Goal: Task Accomplishment & Management: Manage account settings

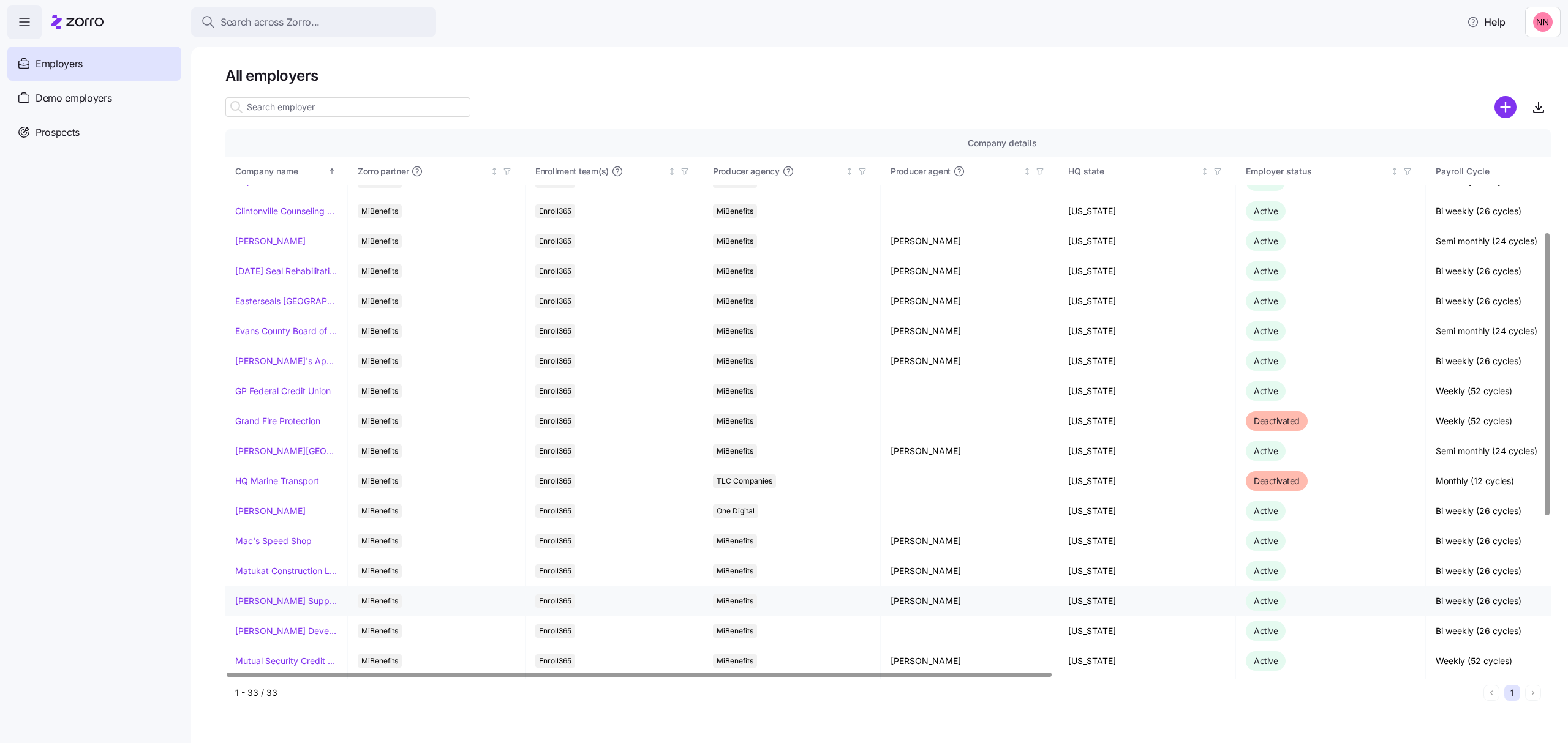
scroll to position [326, 0]
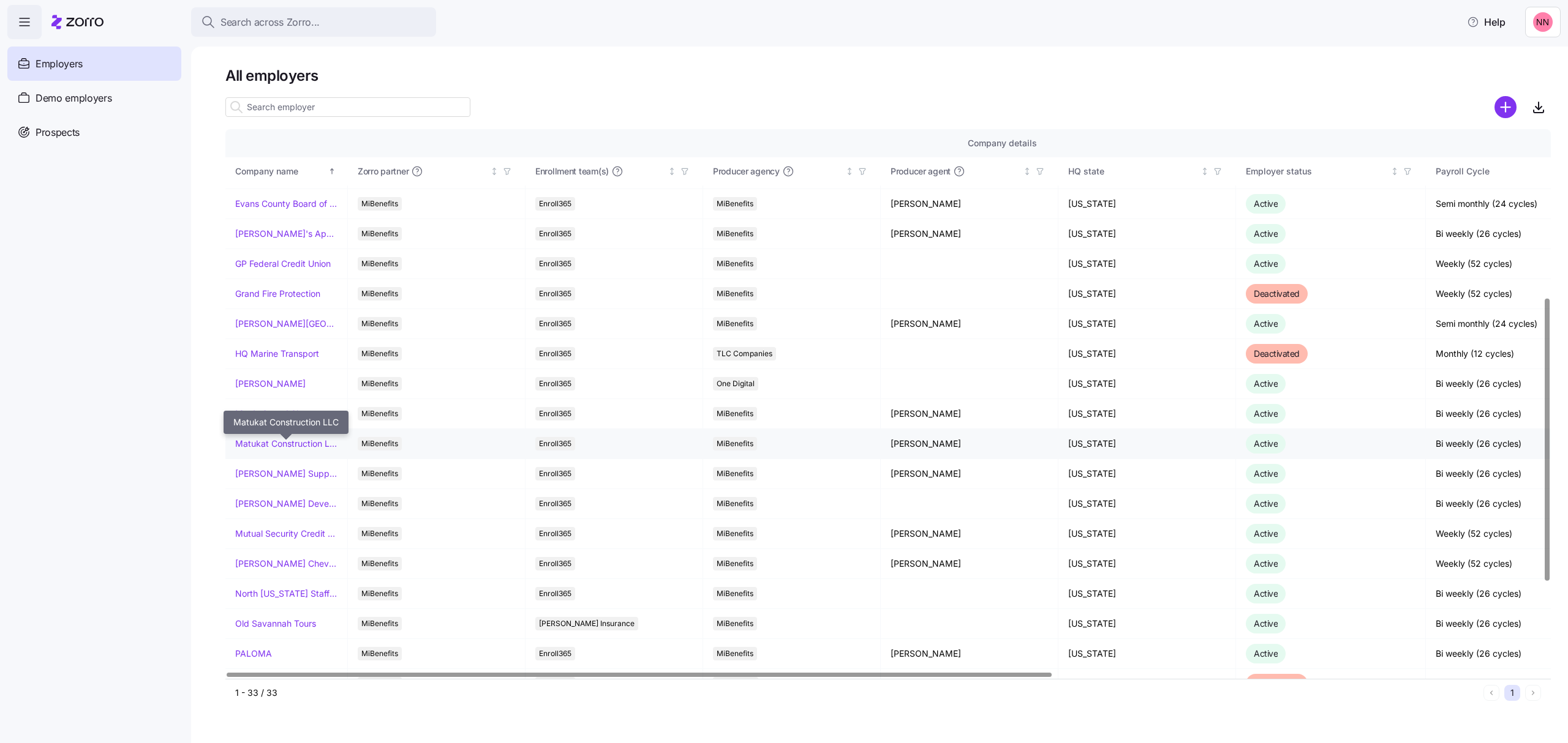
click at [289, 446] on link "Matukat Construction LLC" at bounding box center [286, 443] width 102 height 12
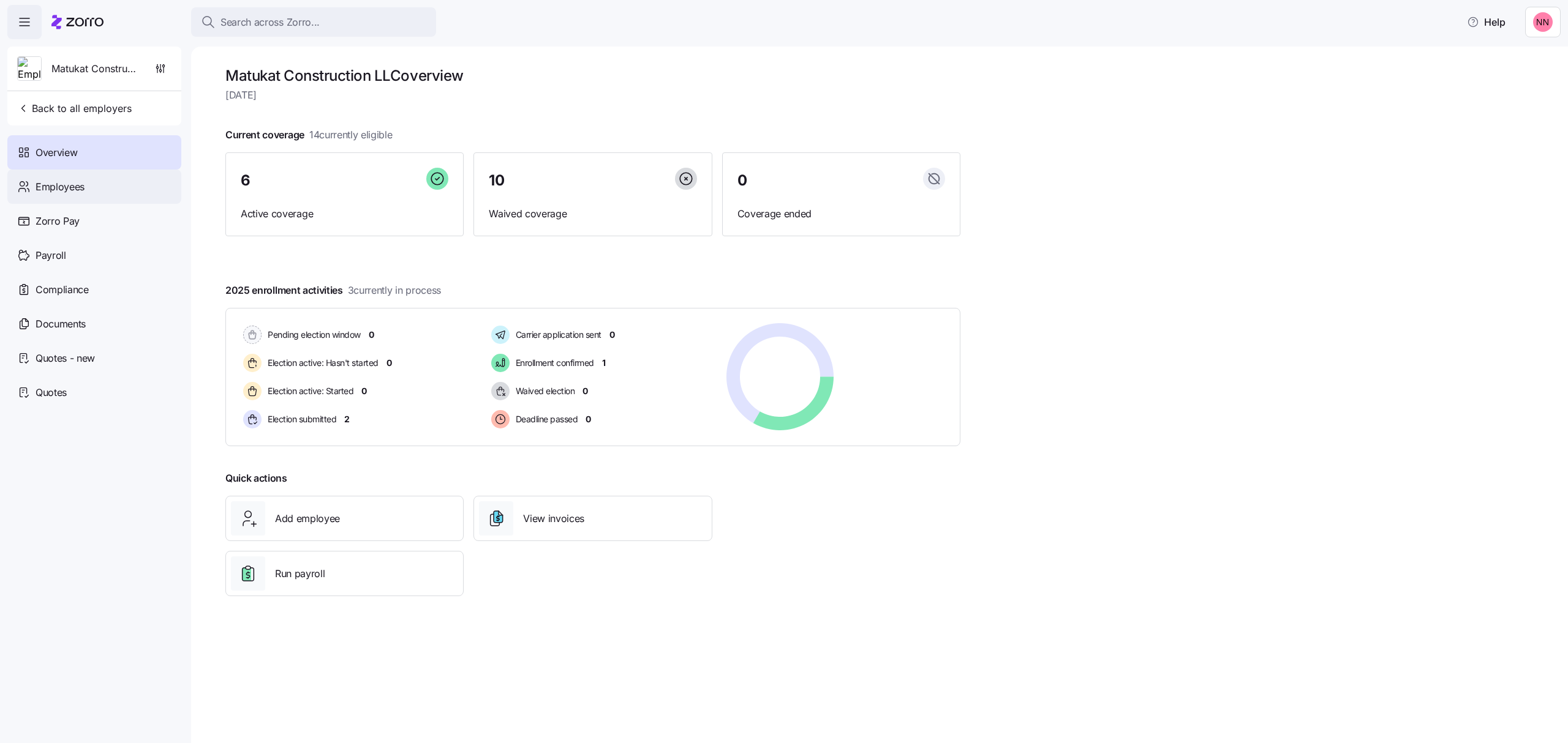
click at [47, 180] on span "Employees" at bounding box center [59, 187] width 49 height 15
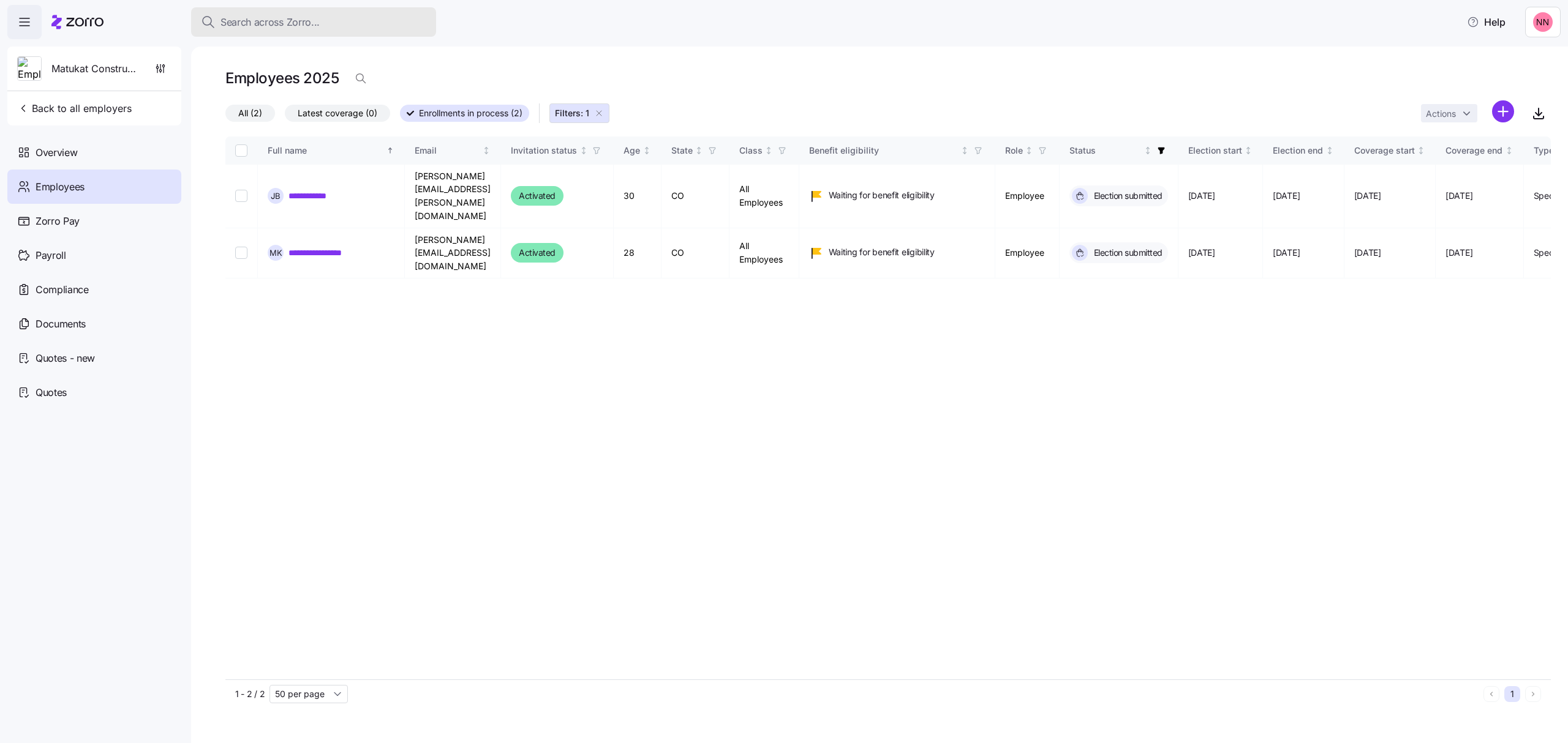
click at [348, 13] on button "Search across Zorro..." at bounding box center [313, 22] width 245 height 29
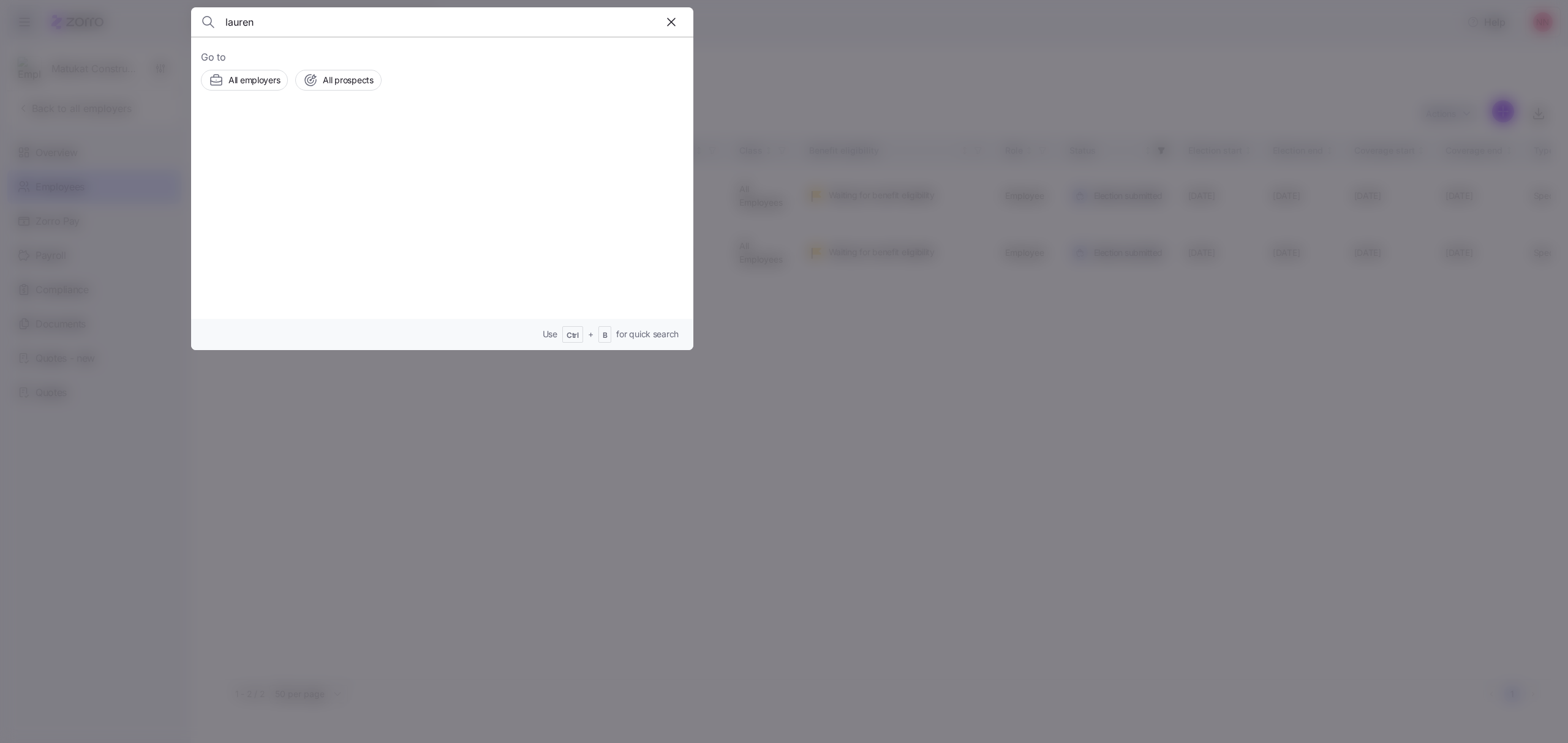
type input "lauren"
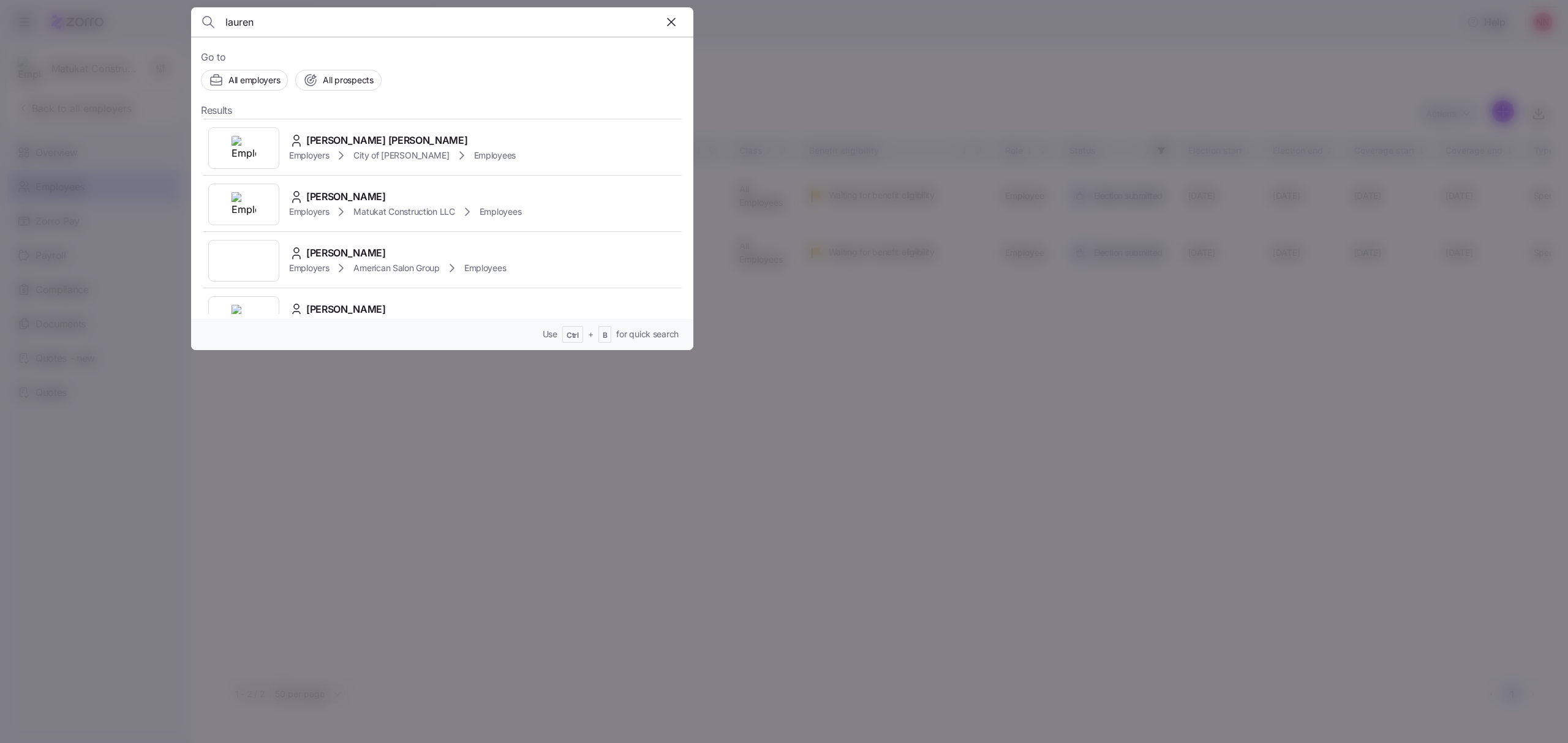
scroll to position [490, 0]
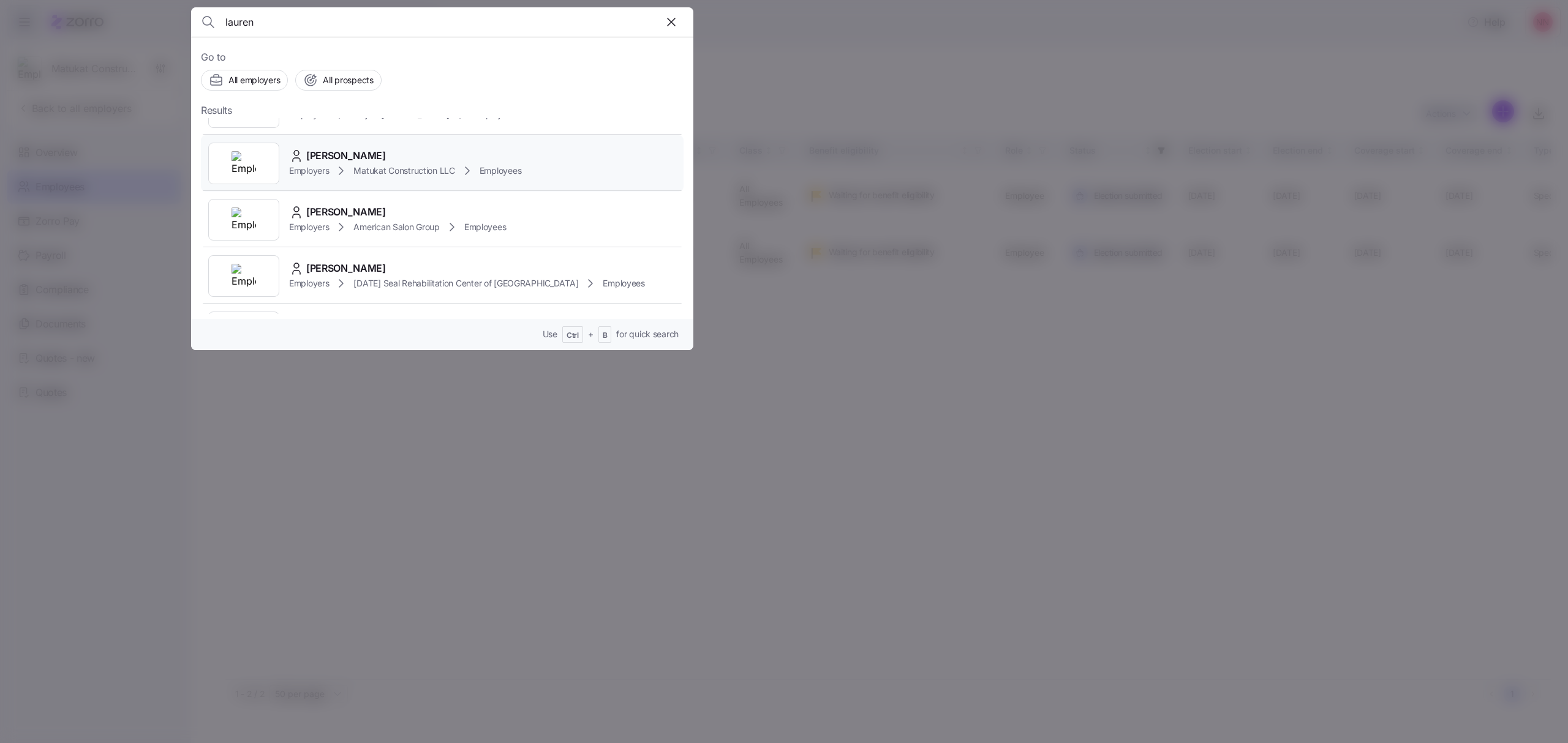
click at [412, 150] on div "[PERSON_NAME]" at bounding box center [405, 156] width 232 height 15
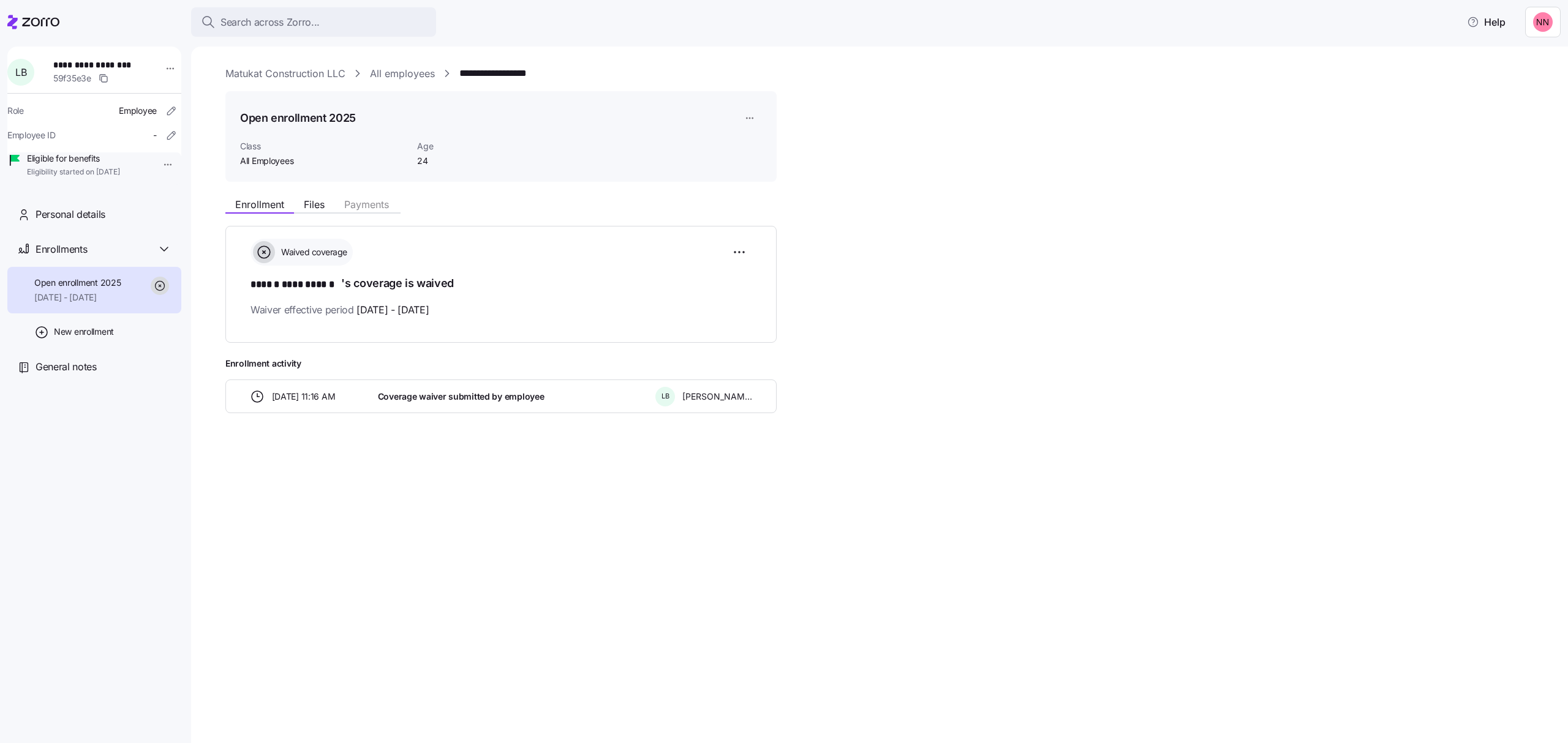
click at [152, 165] on html "**********" at bounding box center [784, 368] width 1568 height 736
click at [187, 192] on div "Terminate employee" at bounding box center [199, 193] width 81 height 14
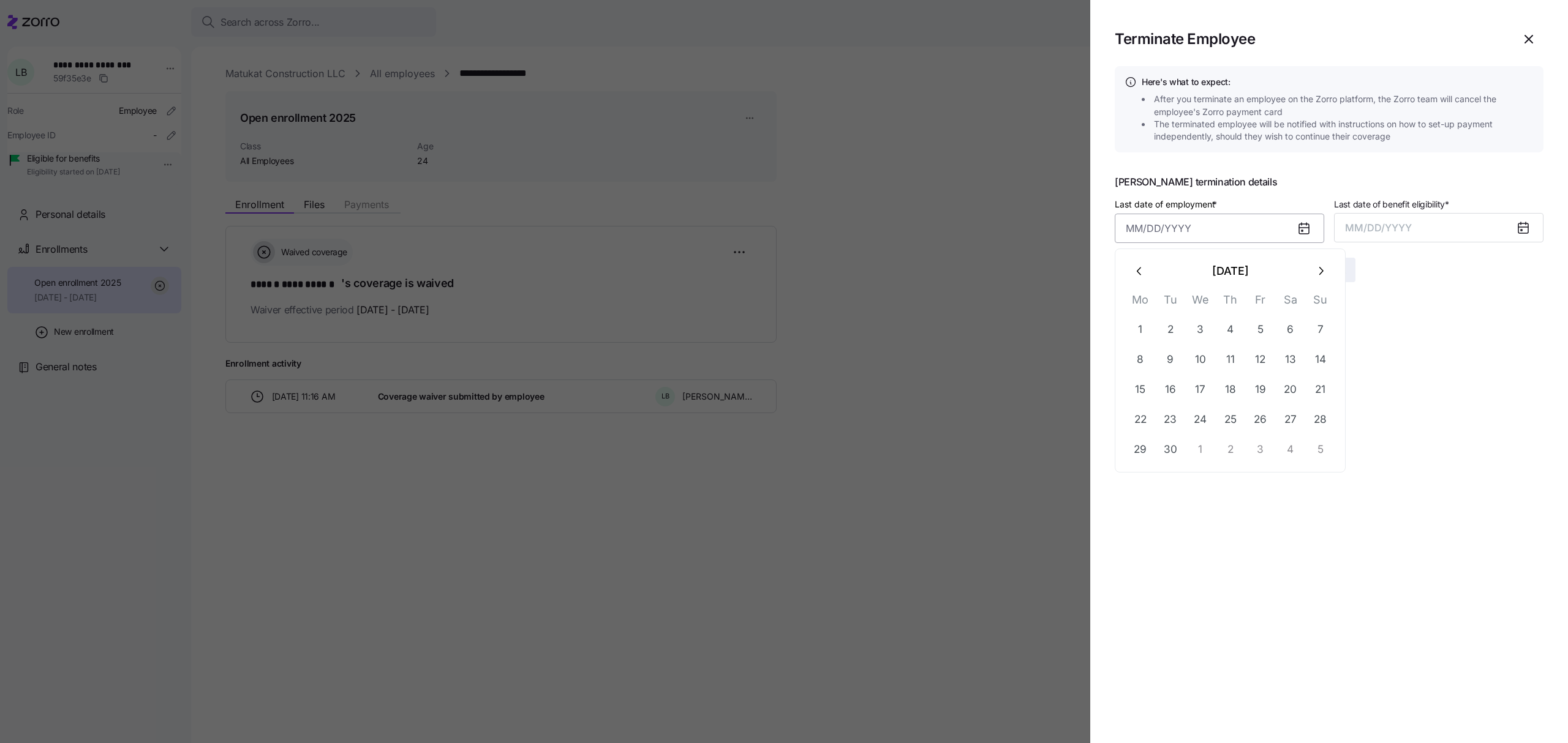
click at [1157, 231] on input "Last date of employment *" at bounding box center [1219, 229] width 210 height 29
click at [1137, 265] on icon "button" at bounding box center [1140, 271] width 14 height 14
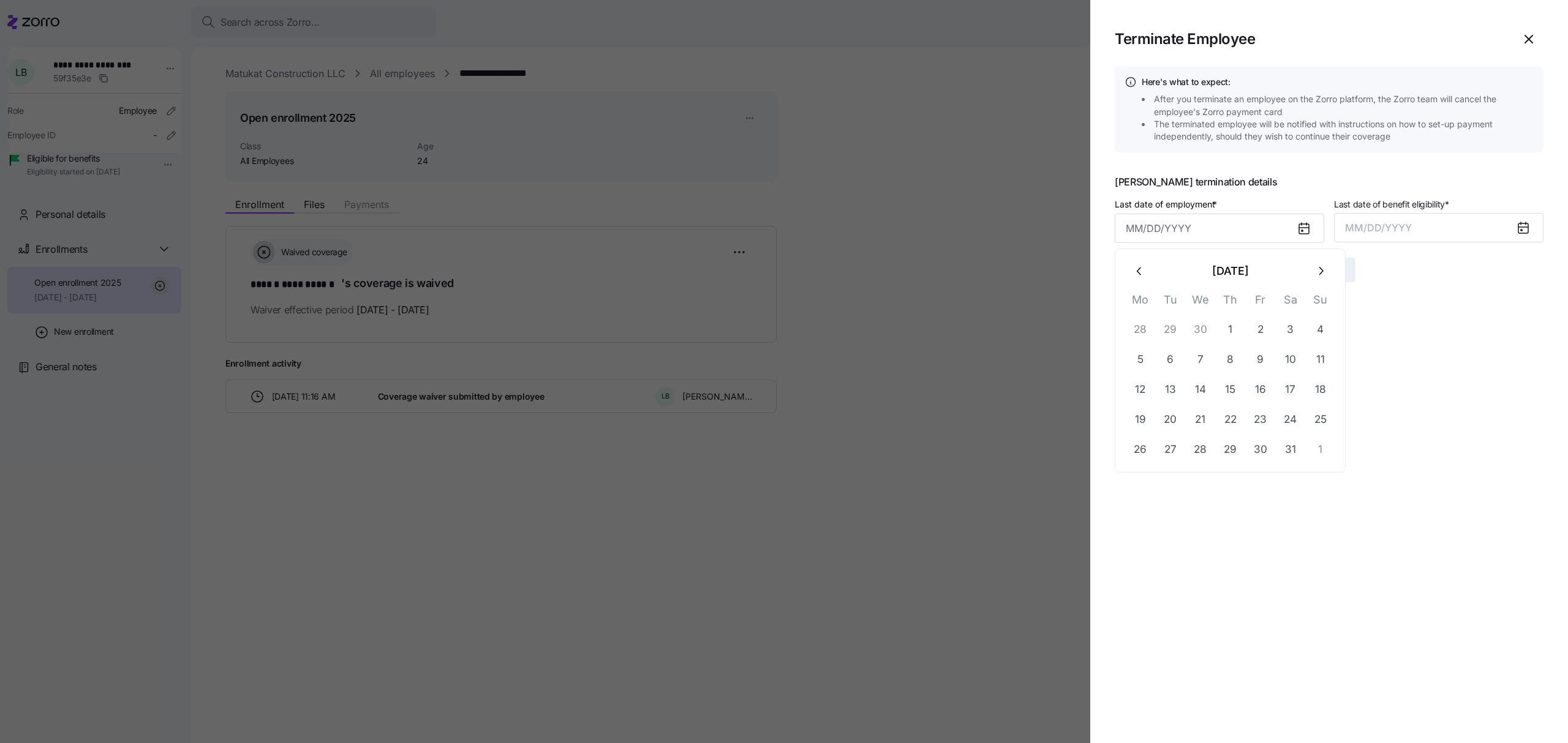
click at [1137, 265] on icon "button" at bounding box center [1140, 271] width 14 height 14
click at [1202, 449] on button "30" at bounding box center [1201, 449] width 29 height 29
type input "[DATE]"
click at [1439, 229] on button "MM/DD/YYYY" at bounding box center [1439, 228] width 210 height 29
click at [1362, 331] on button "Apr" at bounding box center [1380, 335] width 70 height 29
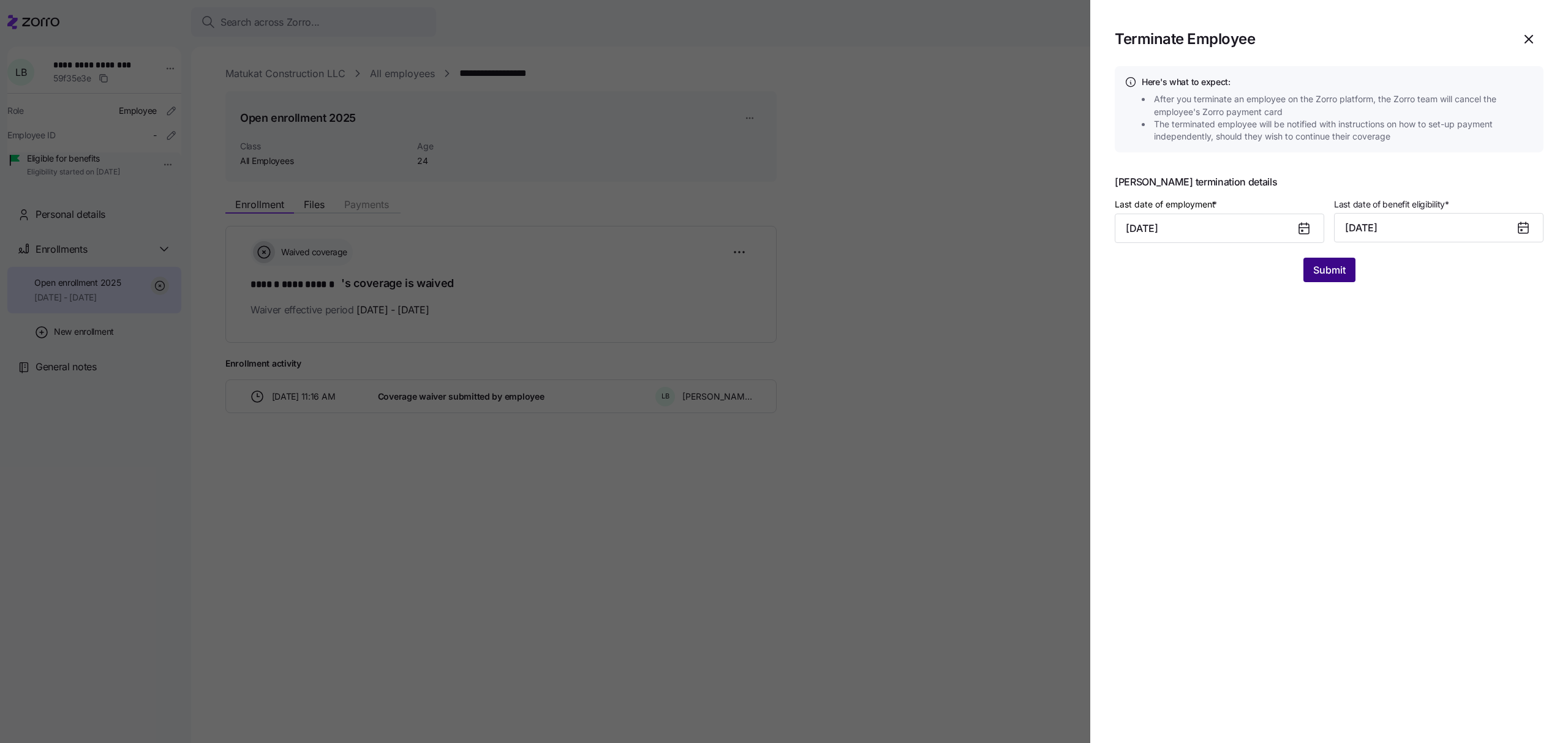
click at [1333, 282] on button "Submit" at bounding box center [1329, 270] width 52 height 25
